Goal: Task Accomplishment & Management: Complete application form

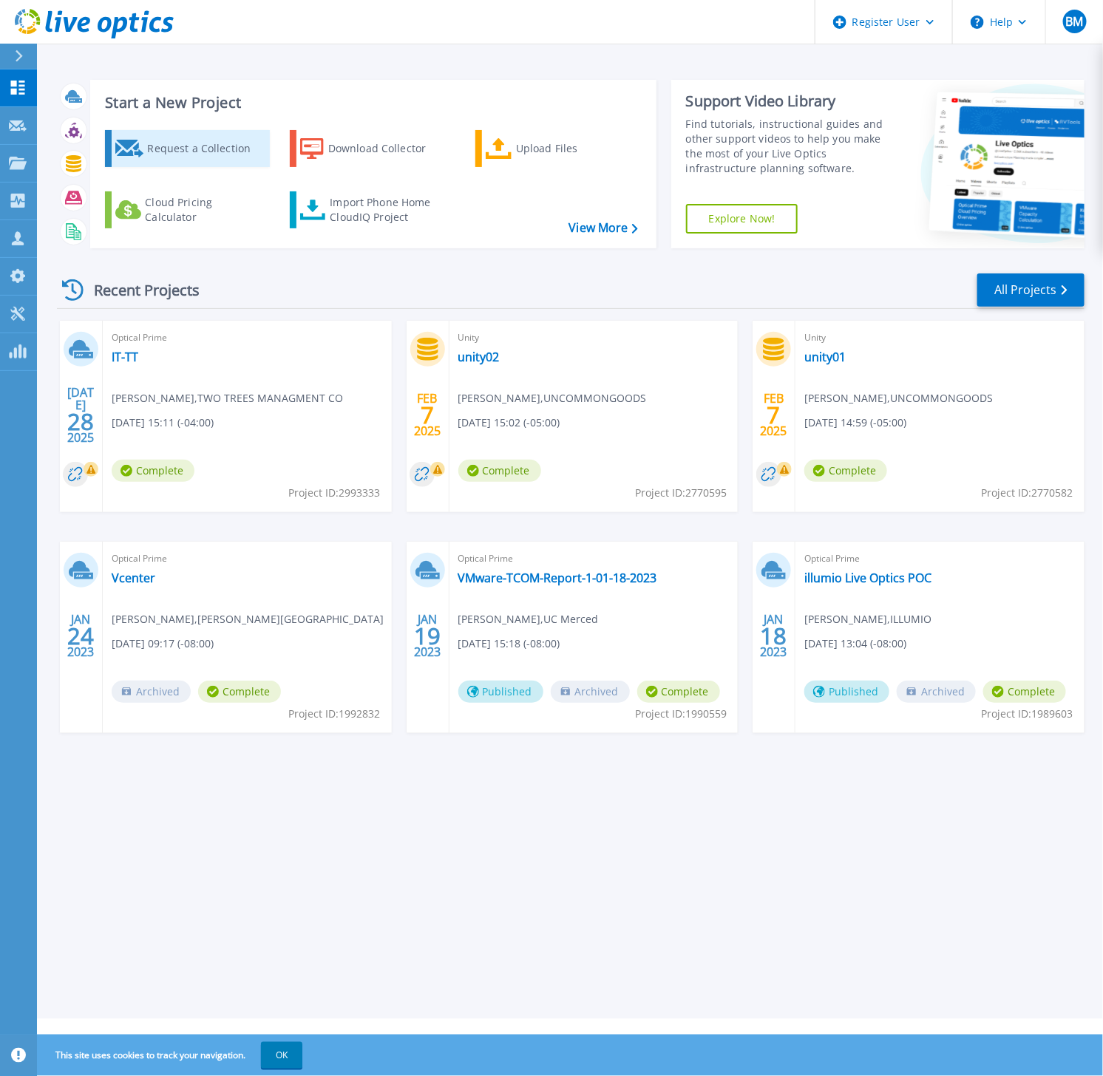
click at [191, 146] on div "Request a Collection" at bounding box center [206, 149] width 118 height 30
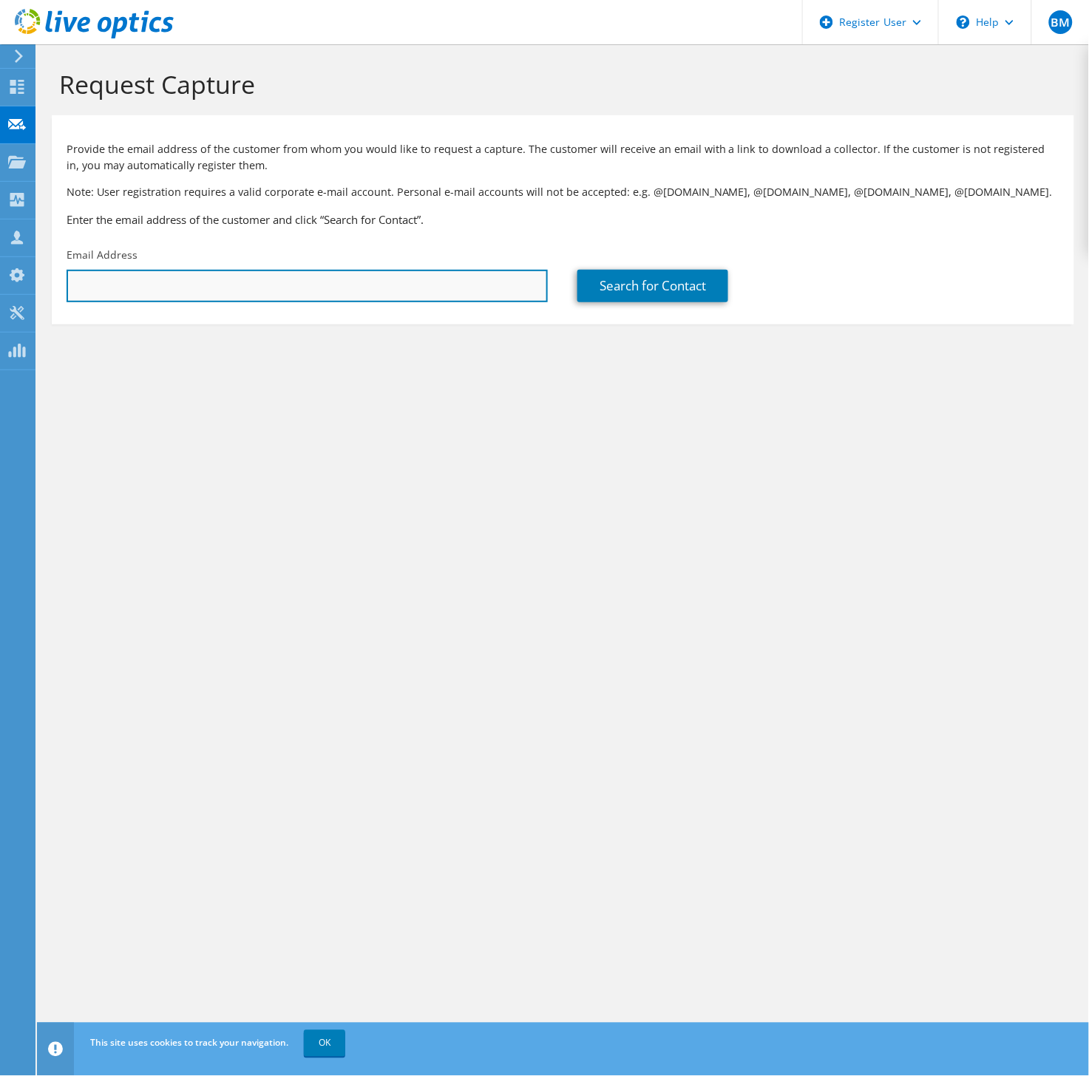
drag, startPoint x: 252, startPoint y: 276, endPoint x: 277, endPoint y: 277, distance: 25.2
click at [252, 276] on input "text" at bounding box center [307, 286] width 481 height 33
paste input "dhuff@triangleservices.com"
type input "dhuff@triangleservices.com"
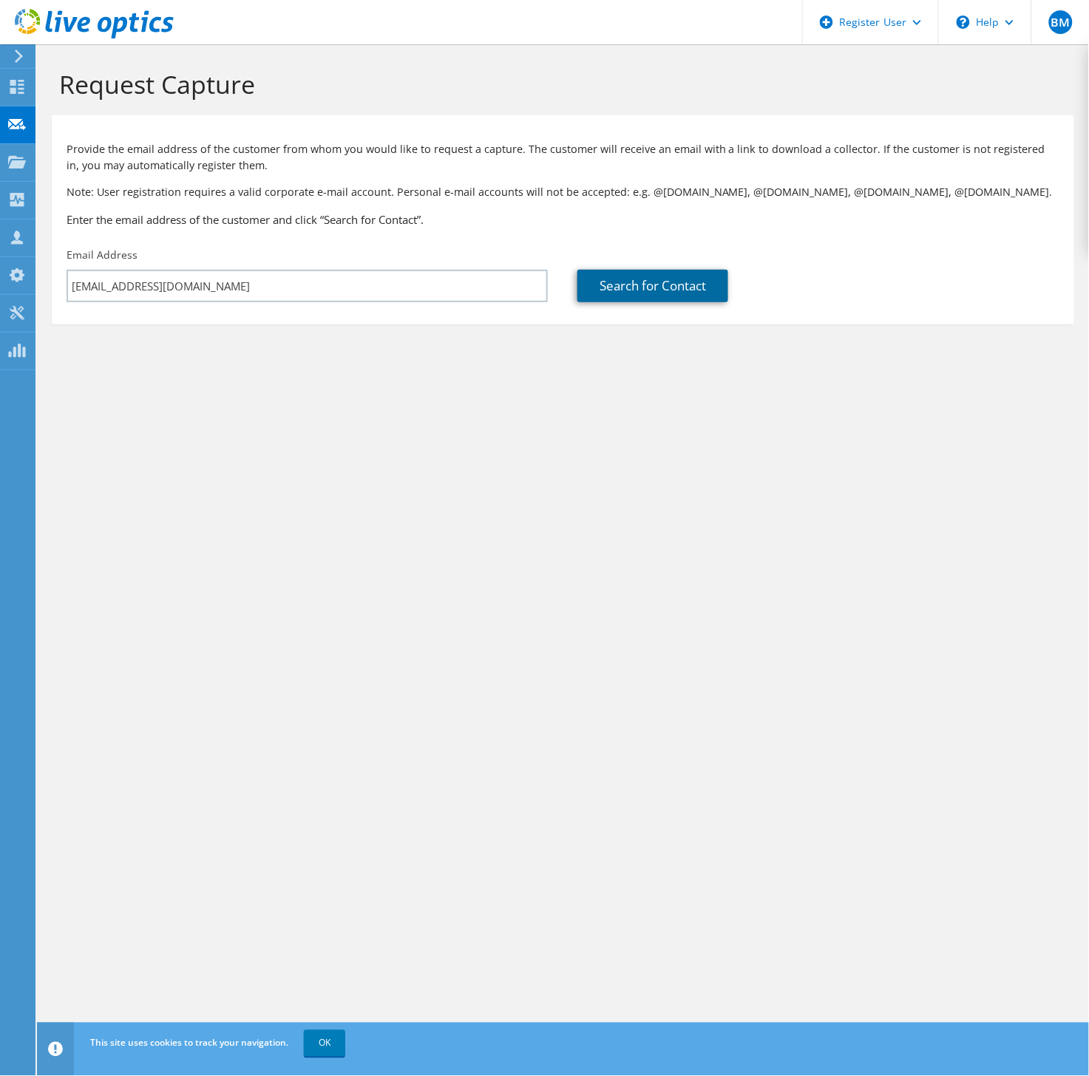
click at [594, 293] on link "Search for Contact" at bounding box center [652, 286] width 151 height 33
type input "TRIANGLE SERVICES, INC"
type input "DIANE"
type input "HUFF"
type input "[GEOGRAPHIC_DATA]"
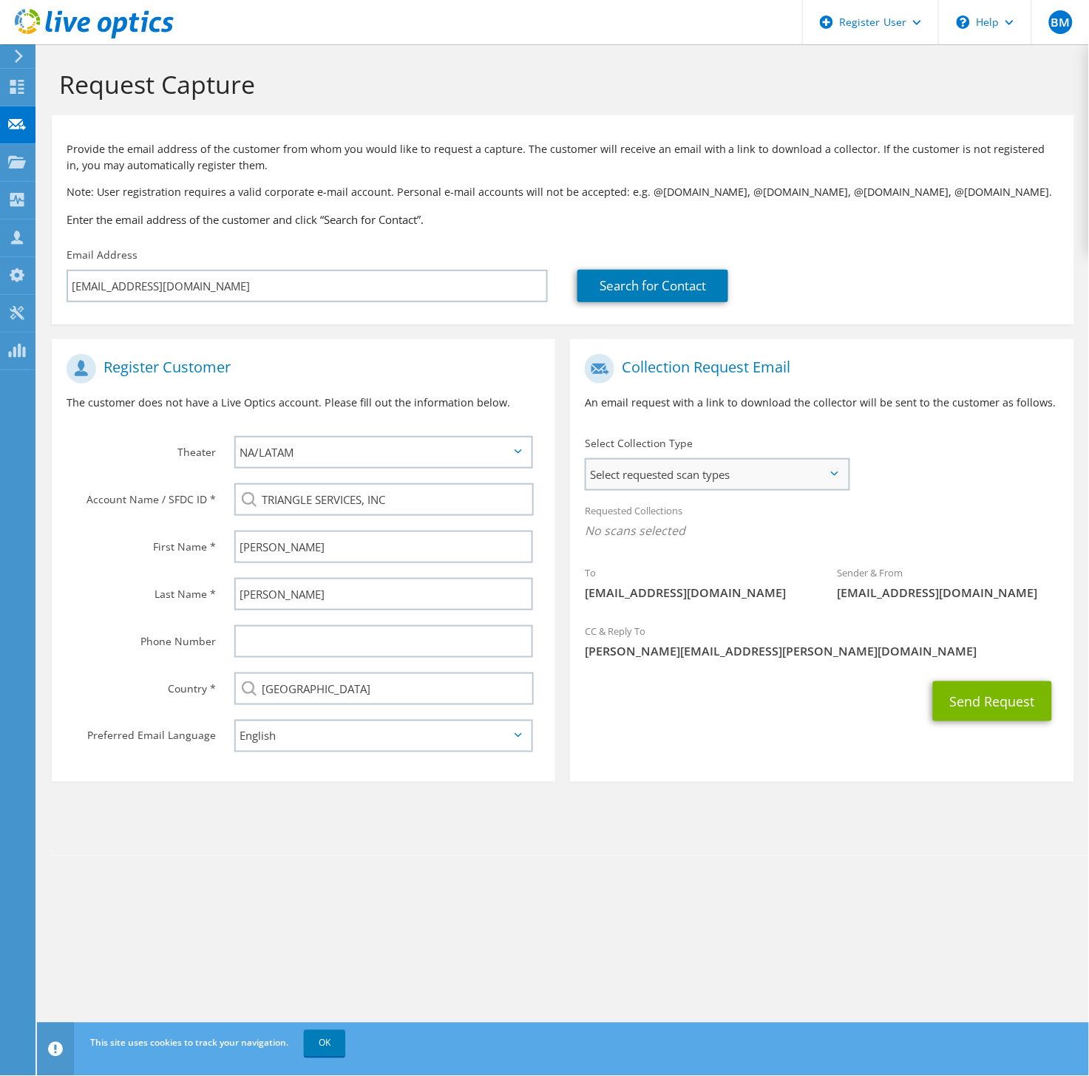
click at [755, 472] on span "Select requested scan types" at bounding box center [717, 475] width 262 height 30
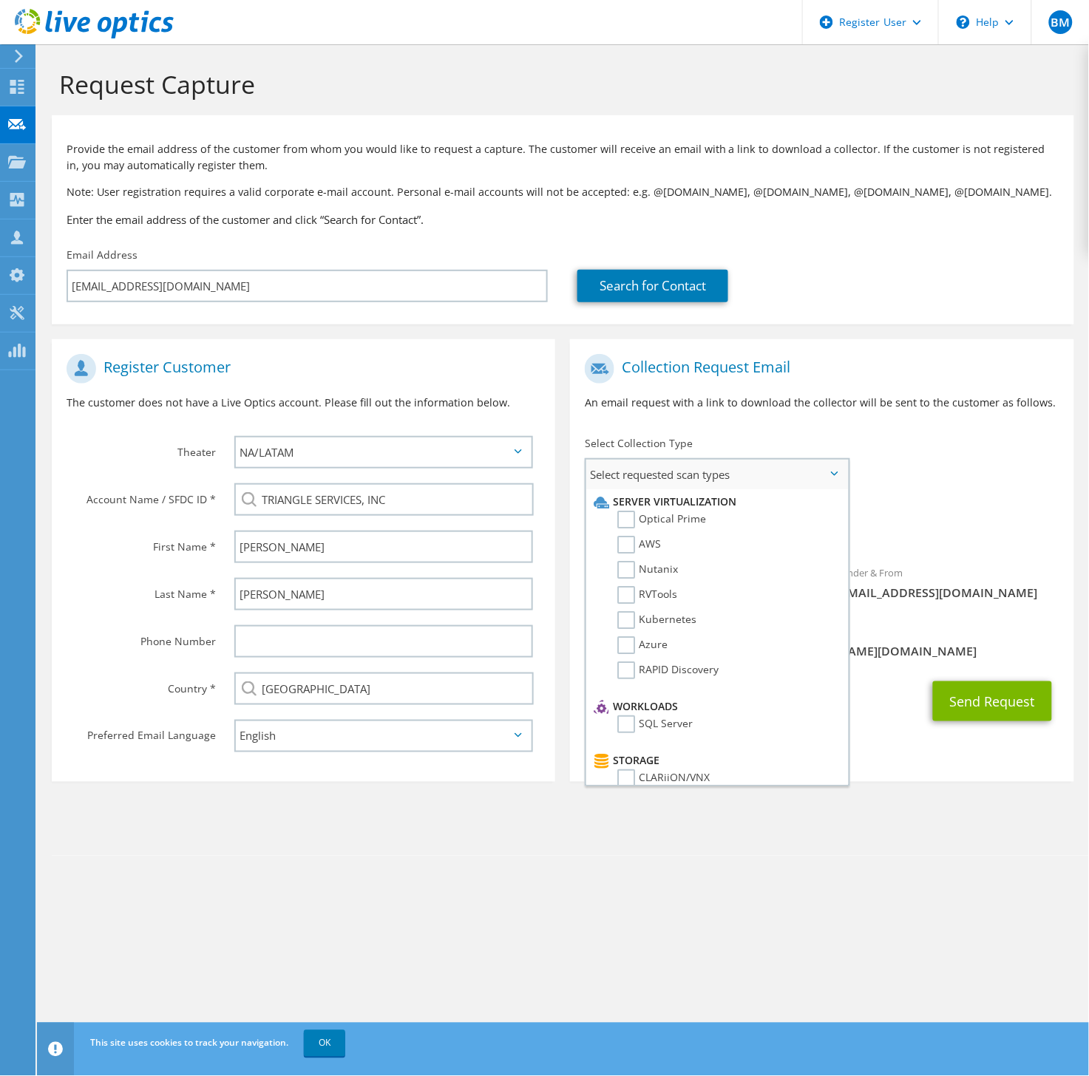
click at [611, 515] on li "Optical Prime" at bounding box center [715, 523] width 251 height 25
click at [628, 518] on label "Optical Prime" at bounding box center [661, 520] width 89 height 18
click at [0, 0] on input "Optical Prime" at bounding box center [0, 0] width 0 height 0
click at [621, 662] on label "RAPID Discovery" at bounding box center [667, 671] width 101 height 18
click at [0, 0] on input "RAPID Discovery" at bounding box center [0, 0] width 0 height 0
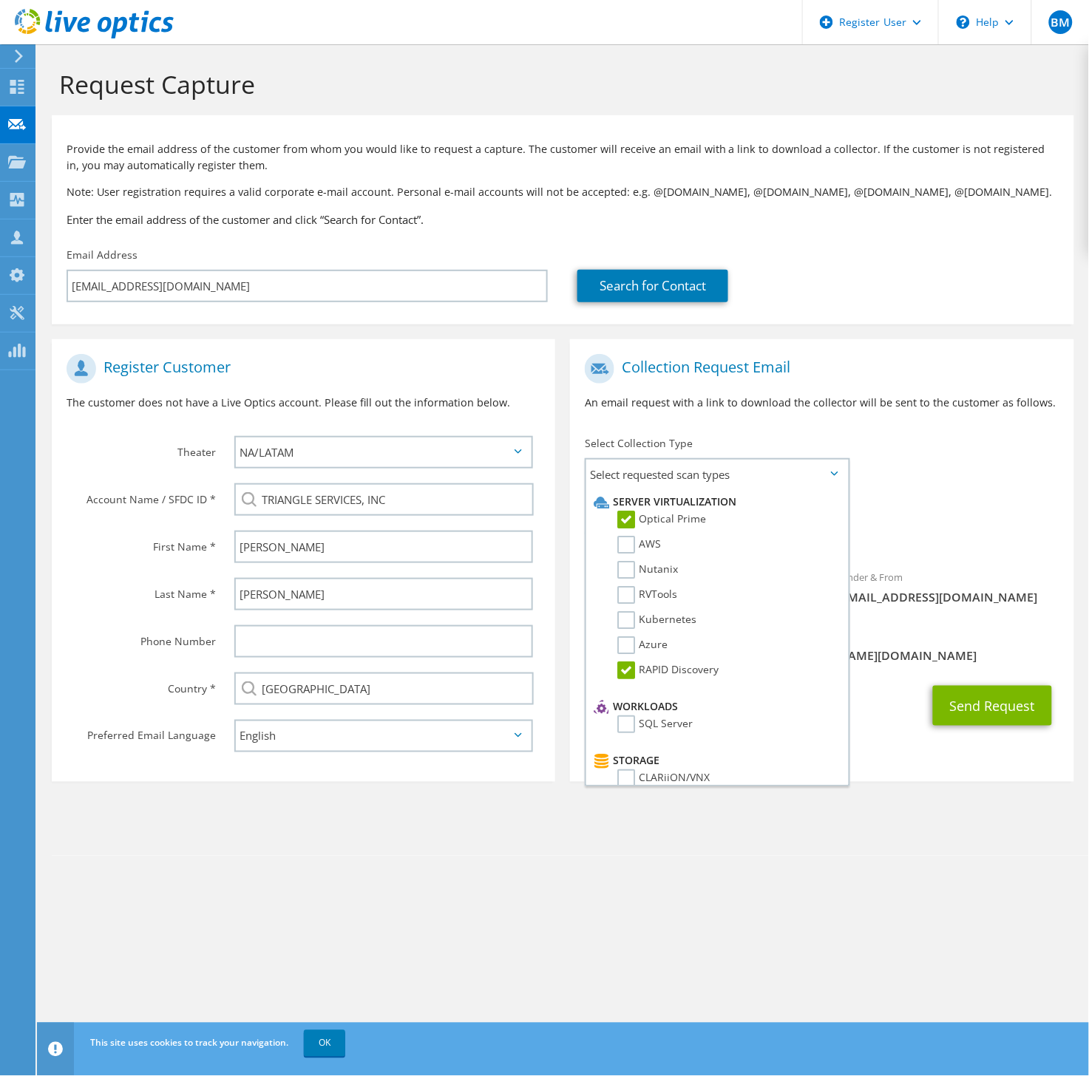
drag, startPoint x: 695, startPoint y: 845, endPoint x: 716, endPoint y: 815, distance: 36.1
click at [695, 845] on section "Request Capture Provide the email address of the customer from whom you would l…" at bounding box center [563, 450] width 1052 height 812
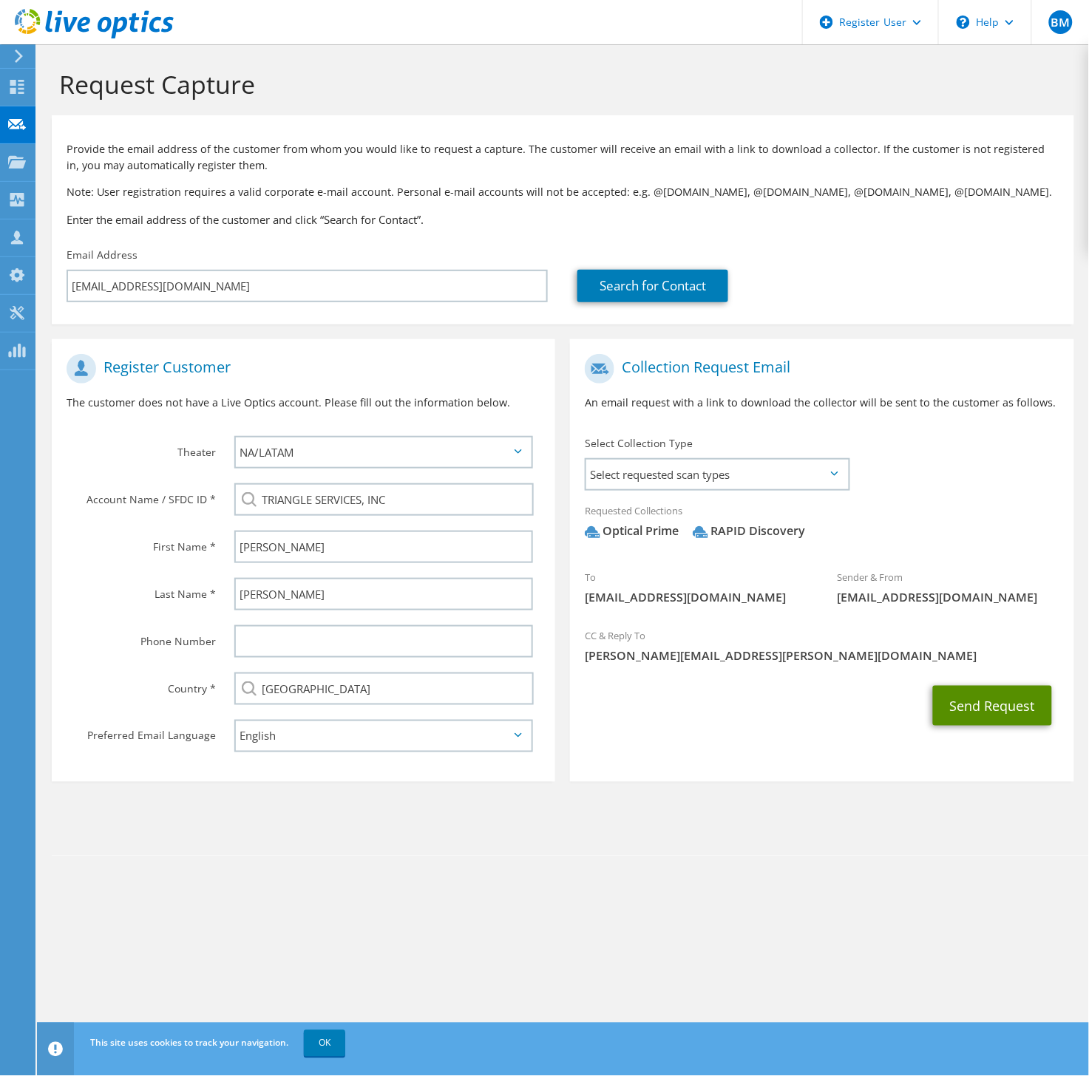
click at [970, 715] on button "Send Request" at bounding box center [992, 706] width 119 height 40
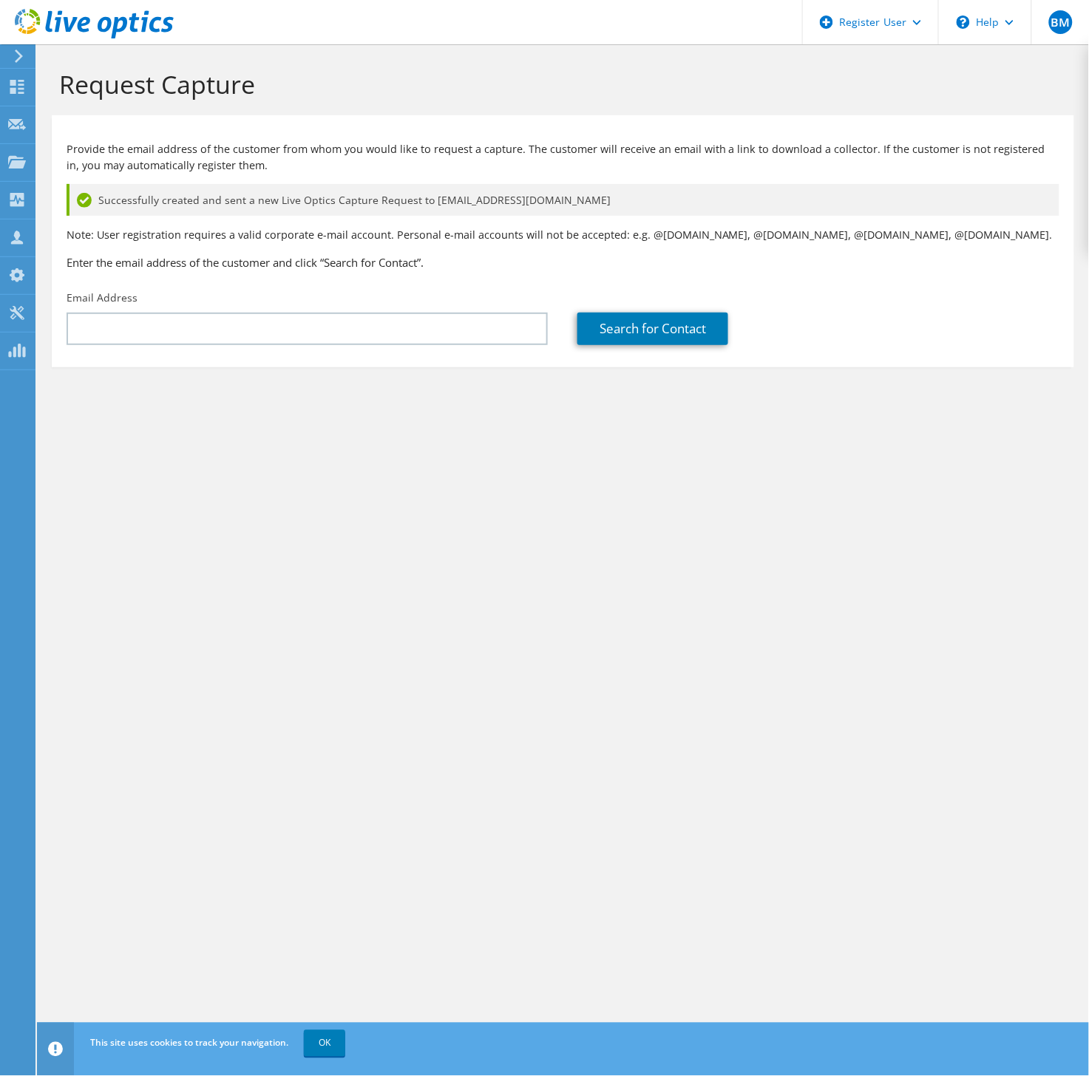
click at [1030, 669] on div "Request Capture Provide the email address of the customer from whom you would l…" at bounding box center [563, 560] width 1052 height 1032
